Goal: Task Accomplishment & Management: Use online tool/utility

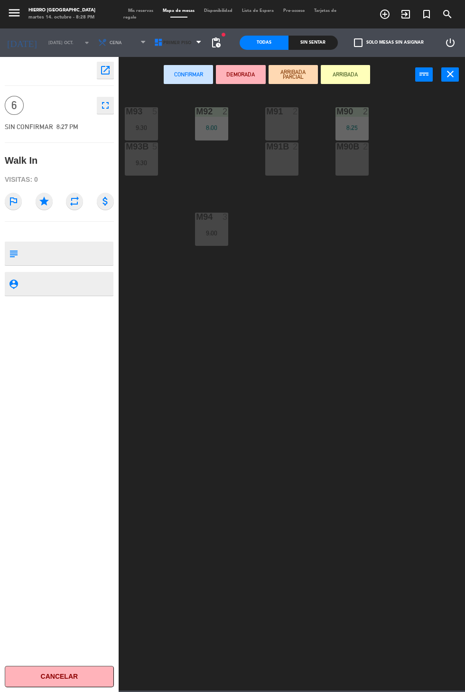
click at [166, 53] on span "Primer Piso" at bounding box center [179, 42] width 56 height 21
click at [196, 111] on ng-component "menu Hierro Palermo martes 14. octubre - 8:28 PM Mis reservas Mapa de mesas Dis…" at bounding box center [232, 345] width 465 height 690
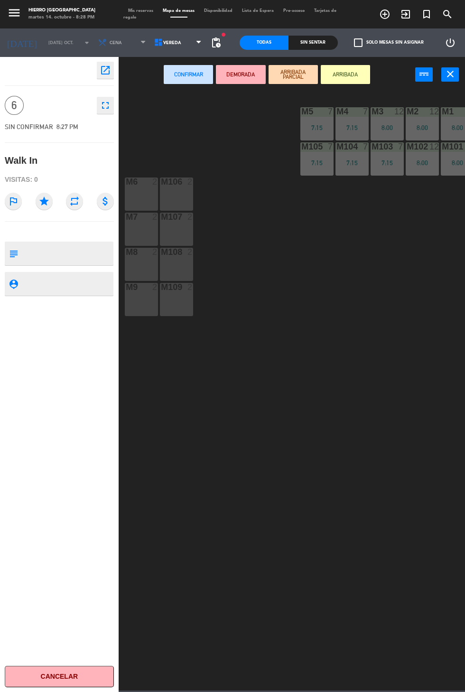
click at [141, 307] on div "M9 2" at bounding box center [141, 299] width 33 height 33
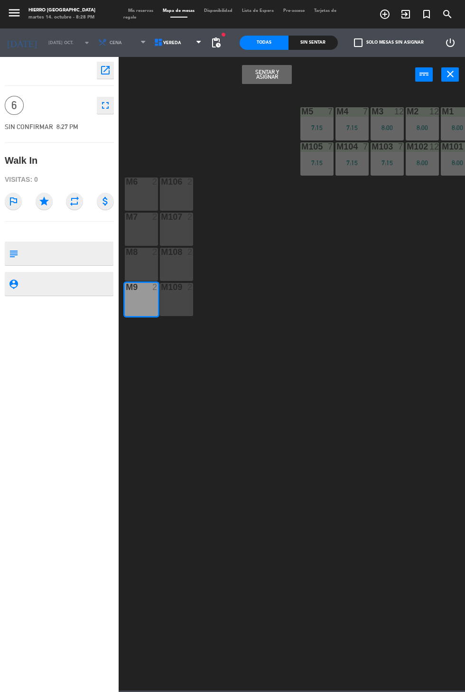
click at [183, 312] on div "M109 2" at bounding box center [176, 299] width 33 height 33
click at [149, 268] on div "M8 2" at bounding box center [141, 264] width 33 height 33
click at [281, 81] on button "Sentar y Asignar" at bounding box center [266, 74] width 49 height 19
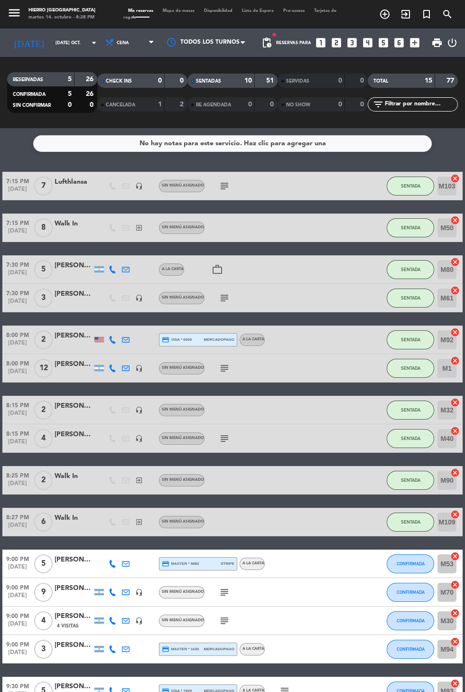
click at [403, 19] on icon "exit_to_app" at bounding box center [405, 14] width 11 height 11
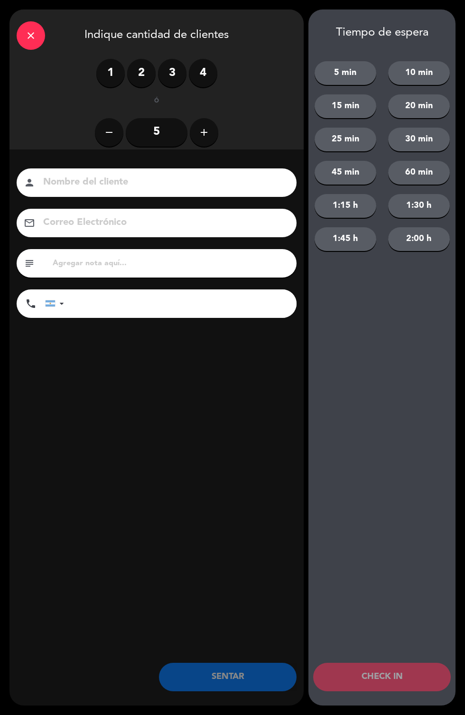
click at [140, 82] on label "2" at bounding box center [141, 73] width 28 height 28
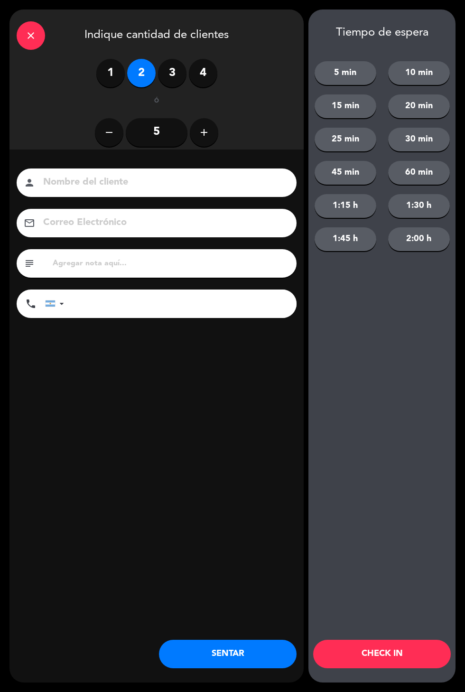
click at [245, 665] on button "SENTAR" at bounding box center [228, 653] width 138 height 28
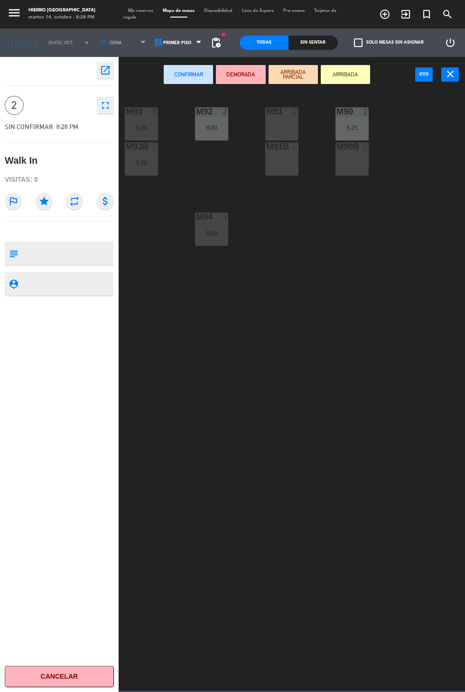
click at [286, 125] on div "M91 2" at bounding box center [281, 123] width 33 height 33
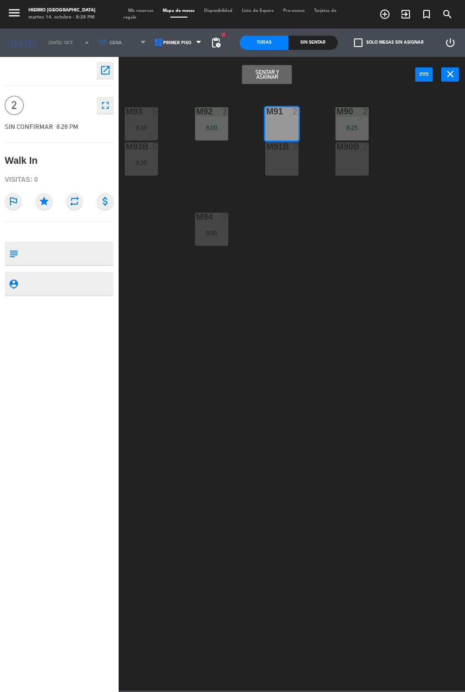
click at [285, 81] on button "Sentar y Asignar" at bounding box center [266, 74] width 49 height 19
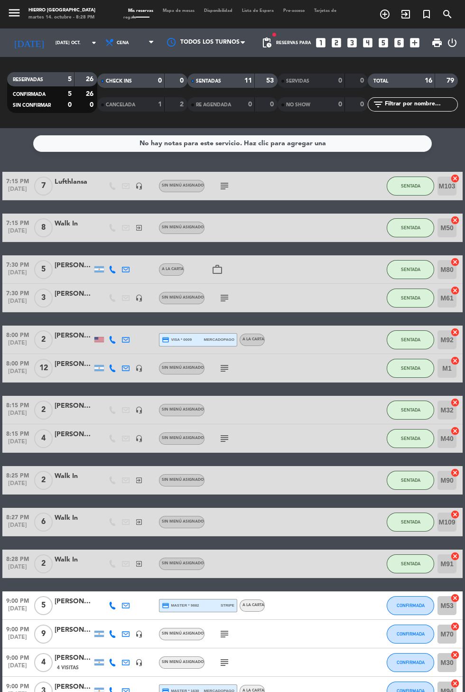
click at [407, 19] on icon "exit_to_app" at bounding box center [405, 14] width 11 height 11
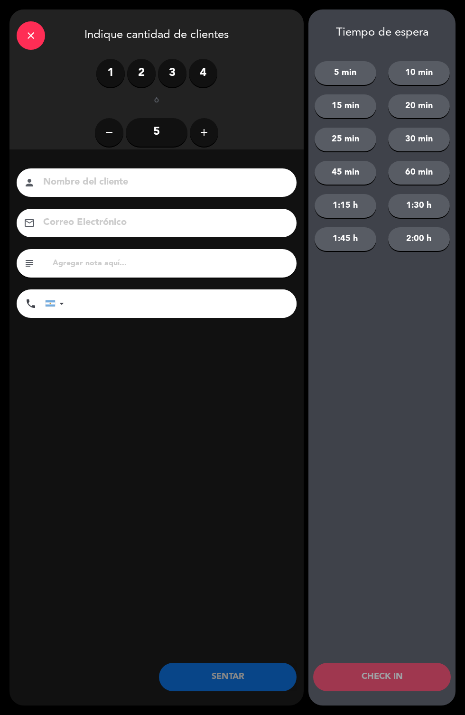
click at [171, 77] on label "3" at bounding box center [172, 73] width 28 height 28
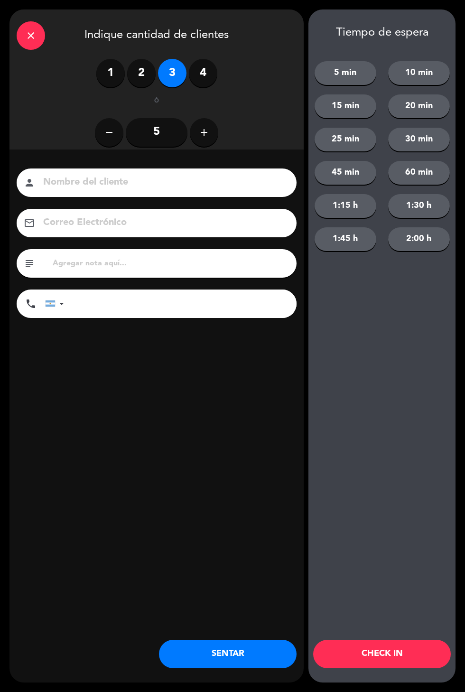
click at [243, 657] on button "SENTAR" at bounding box center [228, 653] width 138 height 28
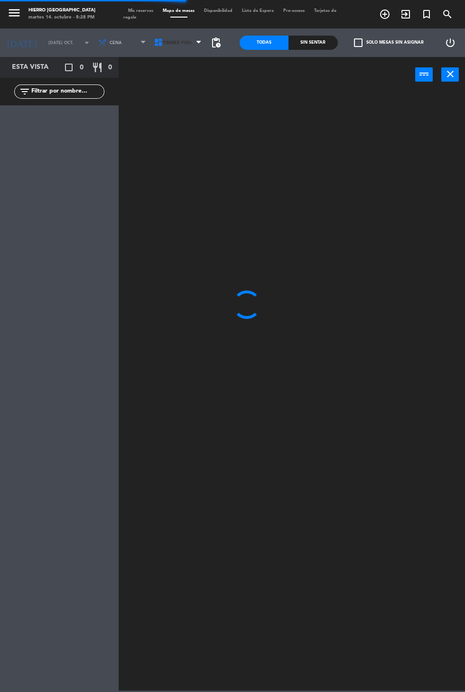
click at [170, 42] on span "Primer Piso" at bounding box center [177, 42] width 28 height 5
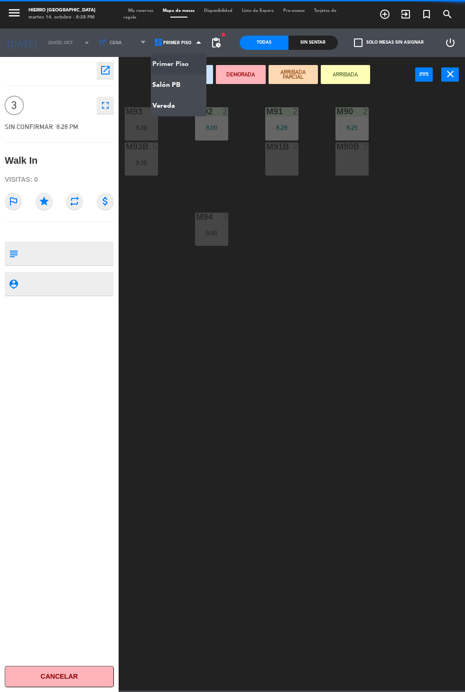
click at [183, 111] on ng-component "menu Hierro Palermo martes 14. octubre - 8:28 PM Mis reservas Mapa de mesas Dis…" at bounding box center [232, 345] width 465 height 690
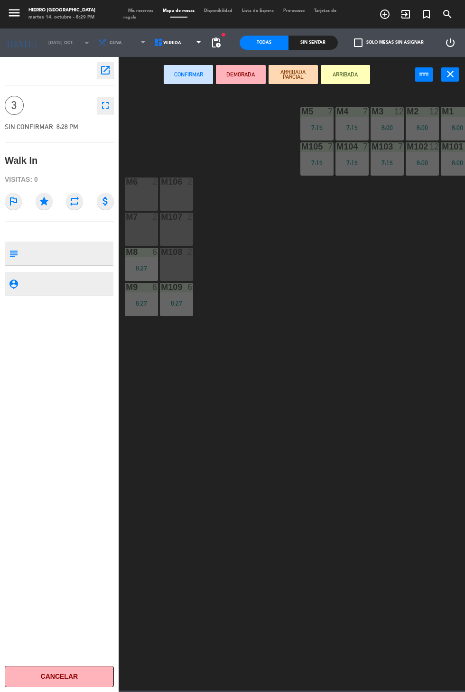
click at [189, 195] on div "M106 2" at bounding box center [176, 193] width 33 height 33
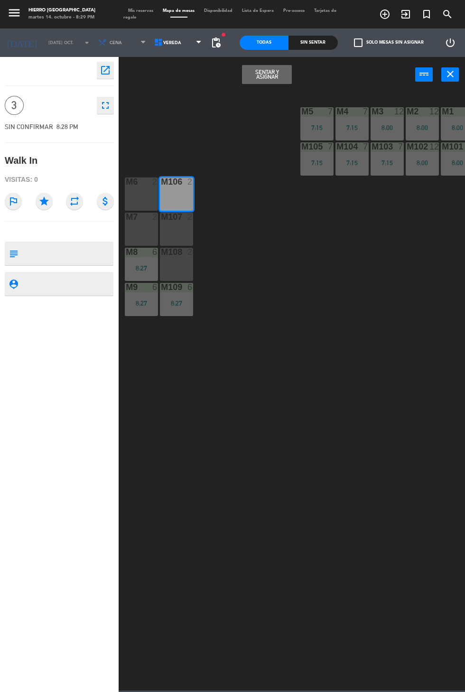
click at [145, 185] on div at bounding box center [142, 181] width 16 height 9
click at [277, 82] on button "Sentar y Asignar" at bounding box center [266, 74] width 49 height 19
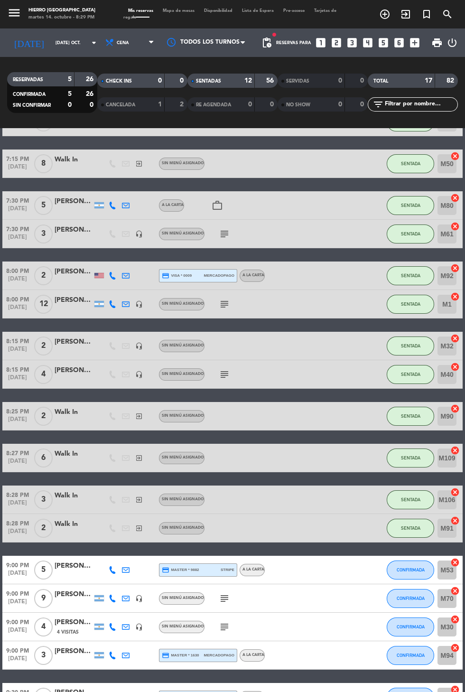
scroll to position [65, 0]
click at [223, 621] on icon "subject" at bounding box center [224, 626] width 11 height 11
click at [227, 594] on div "Clientes habituales AM mesa abajo son gente grande" at bounding box center [223, 604] width 96 height 20
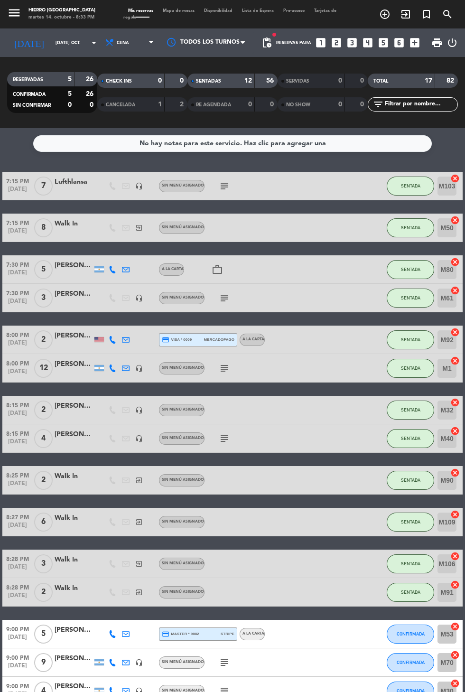
scroll to position [0, 0]
click at [406, 18] on icon "exit_to_app" at bounding box center [405, 14] width 11 height 11
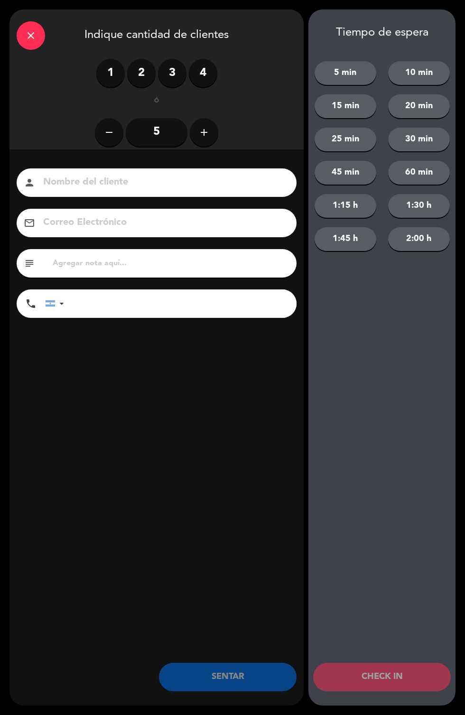
click at [145, 86] on label "2" at bounding box center [141, 73] width 28 height 28
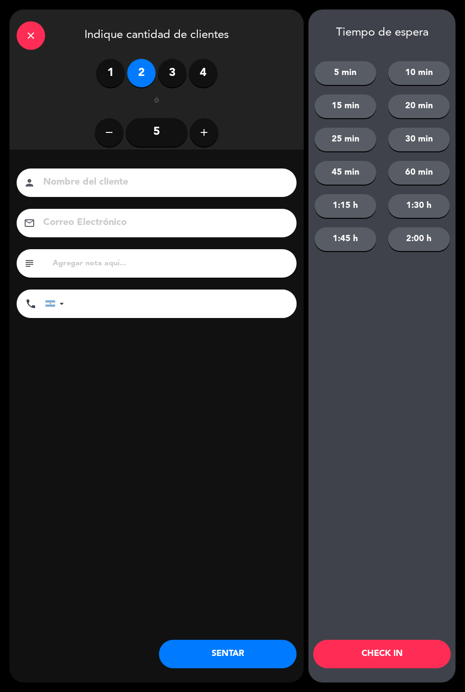
click at [224, 665] on button "SENTAR" at bounding box center [228, 653] width 138 height 28
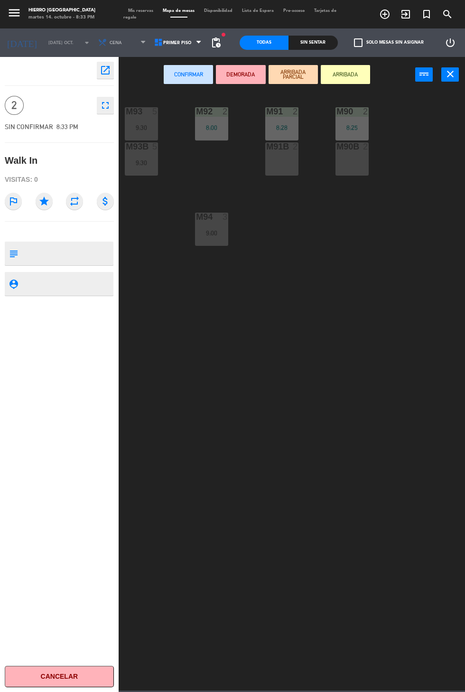
click at [286, 174] on div "M91B 2" at bounding box center [281, 158] width 33 height 33
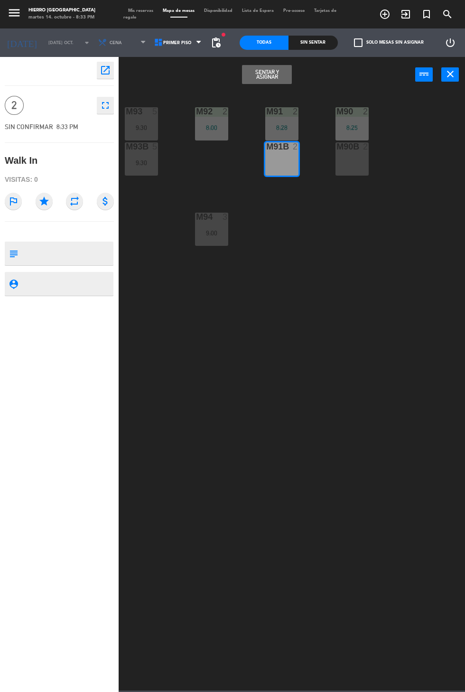
click at [279, 82] on button "Sentar y Asignar" at bounding box center [266, 74] width 49 height 19
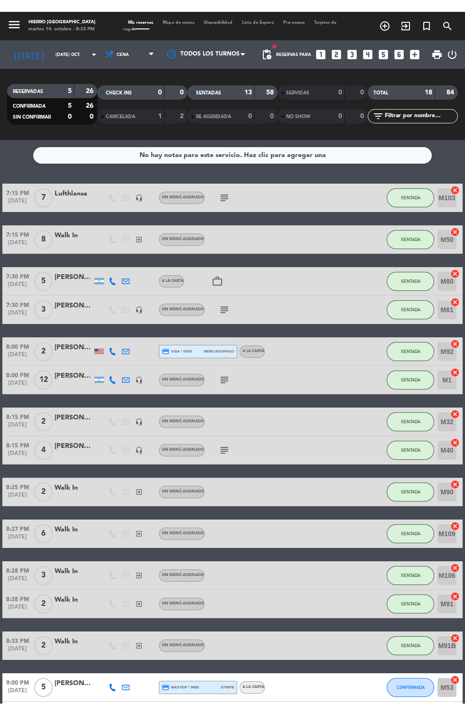
scroll to position [106, 0]
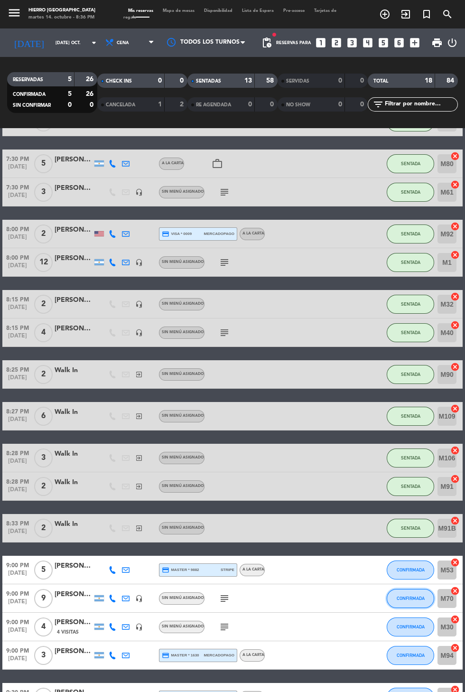
click at [403, 603] on button "CONFIRMADA" at bounding box center [410, 598] width 47 height 19
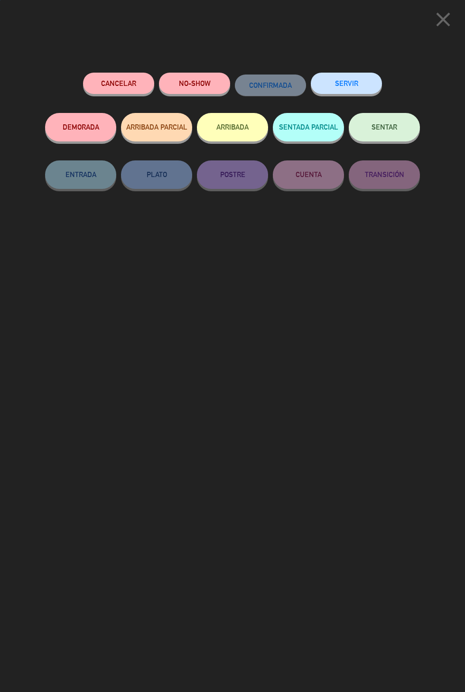
click at [297, 134] on button "SENTADA PARCIAL" at bounding box center [308, 127] width 71 height 28
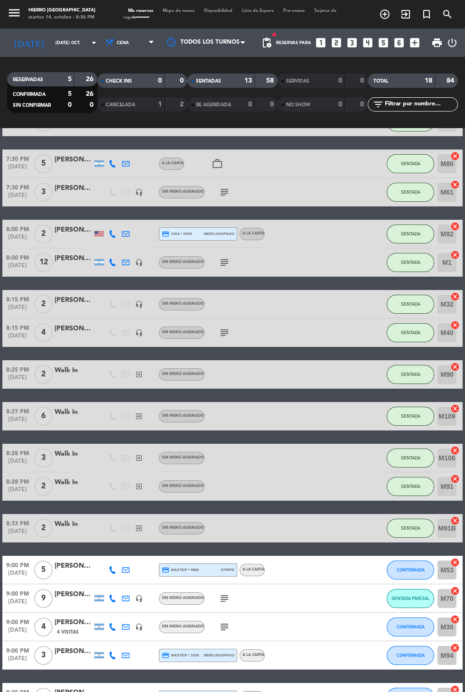
click at [407, 16] on icon "exit_to_app" at bounding box center [405, 14] width 11 height 11
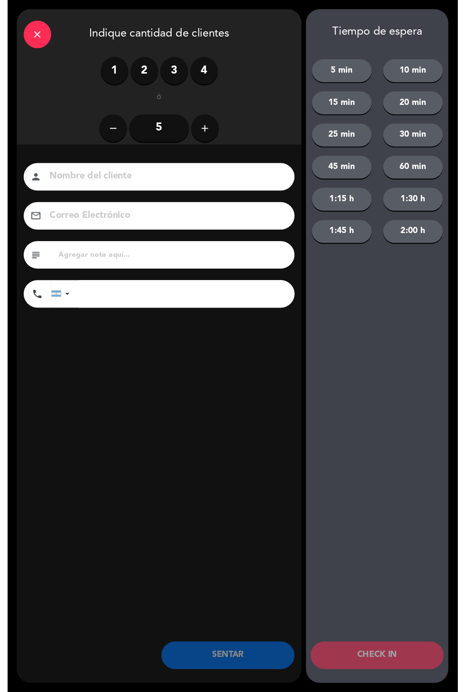
scroll to position [0, 0]
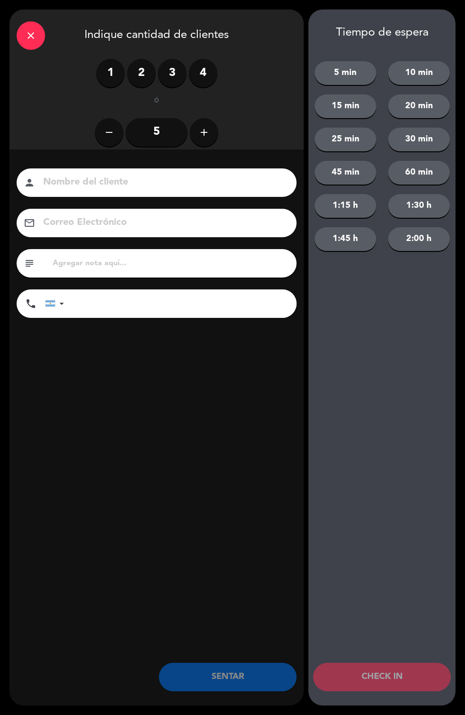
click at [102, 75] on label "1" at bounding box center [110, 73] width 28 height 28
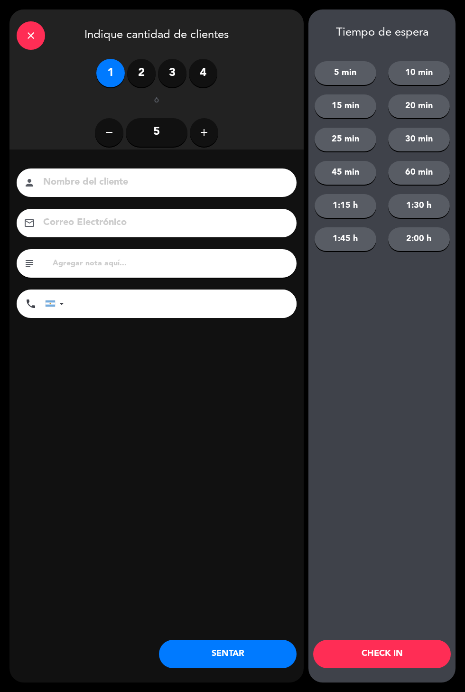
click at [259, 662] on button "SENTAR" at bounding box center [228, 653] width 138 height 28
click at [27, 45] on div "close" at bounding box center [31, 35] width 28 height 28
